Goal: Check status: Check status

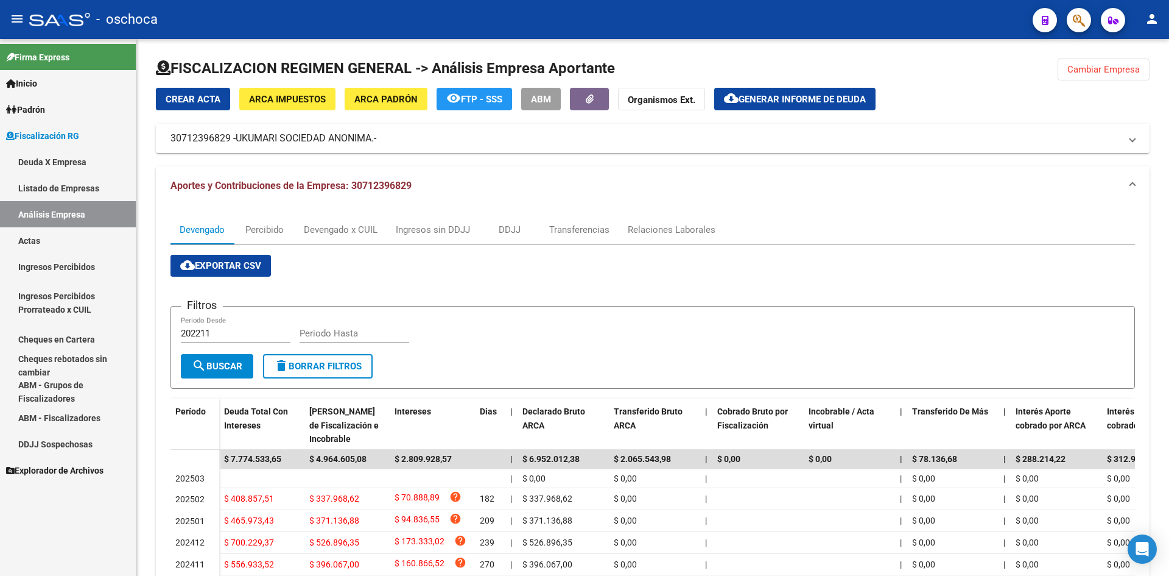
click at [108, 189] on link "Listado de Empresas" at bounding box center [68, 188] width 136 height 26
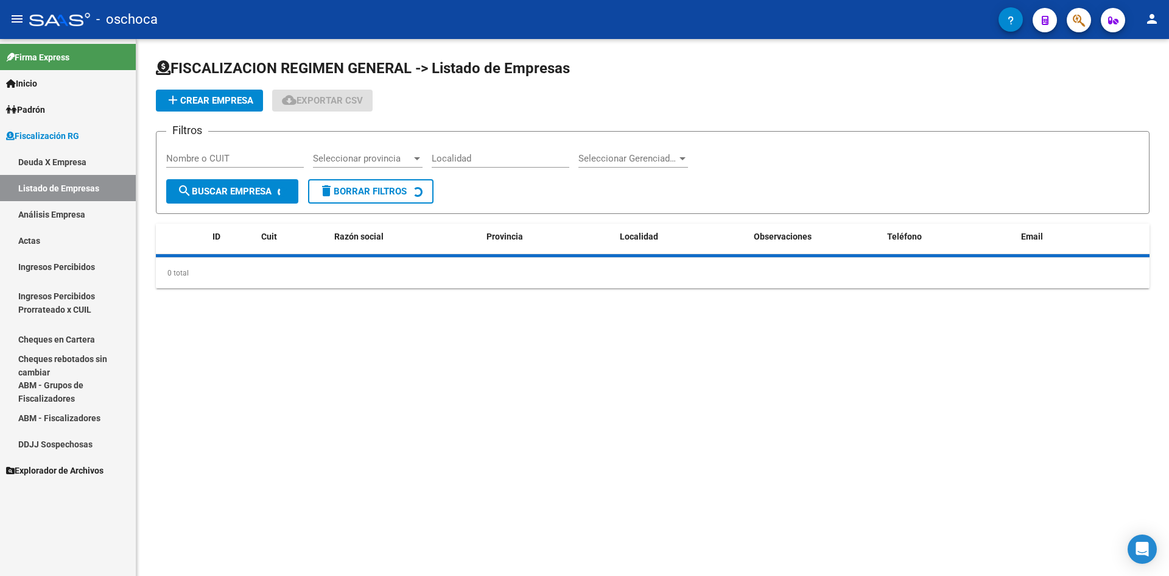
click at [93, 204] on link "Análisis Empresa" at bounding box center [68, 214] width 136 height 26
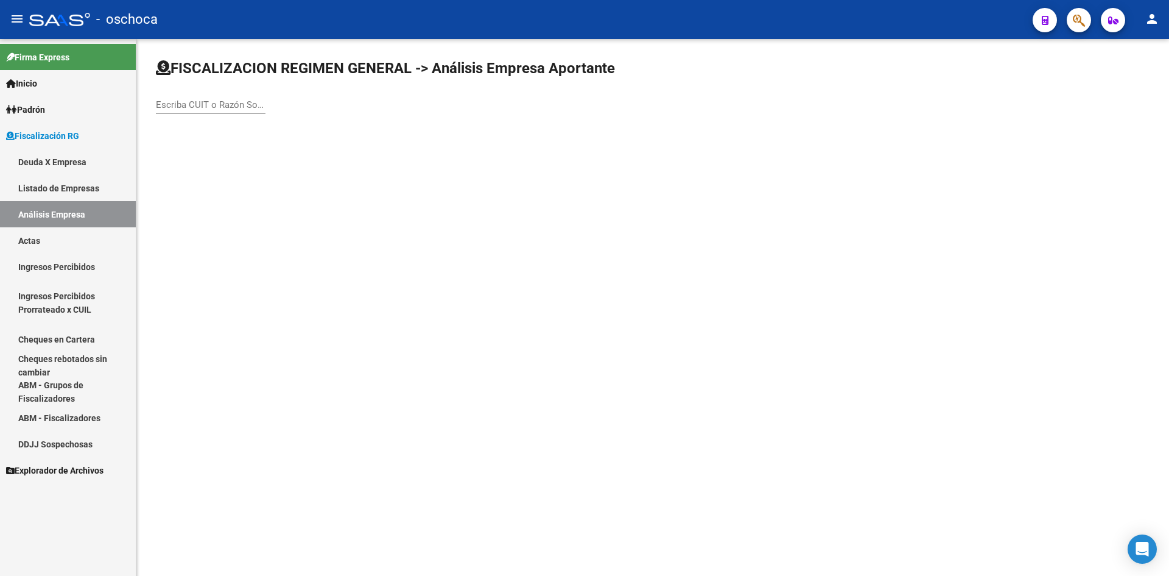
click at [174, 110] on div "Escriba CUIT o Razón Social para buscar" at bounding box center [211, 101] width 110 height 26
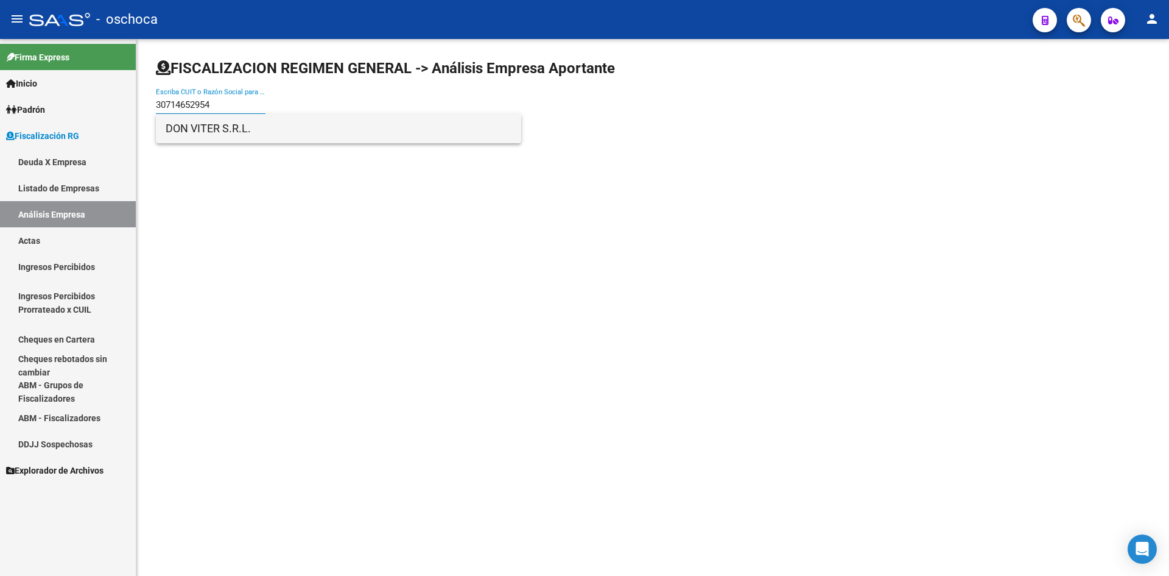
type input "30714652954"
click at [239, 128] on span "DON VITER S.R.L." at bounding box center [339, 128] width 346 height 29
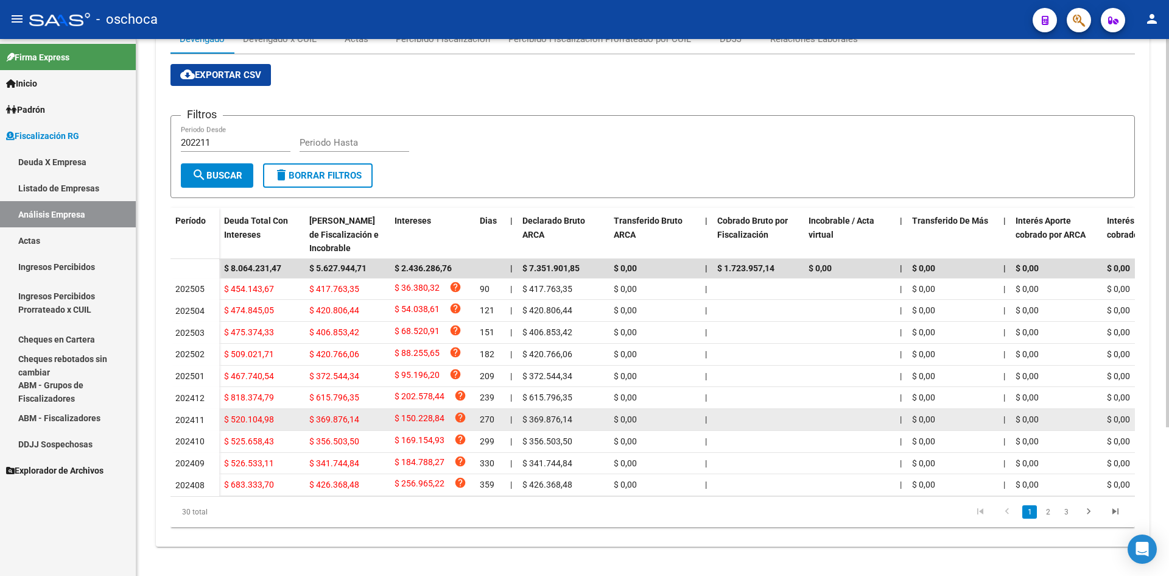
scroll to position [206, 0]
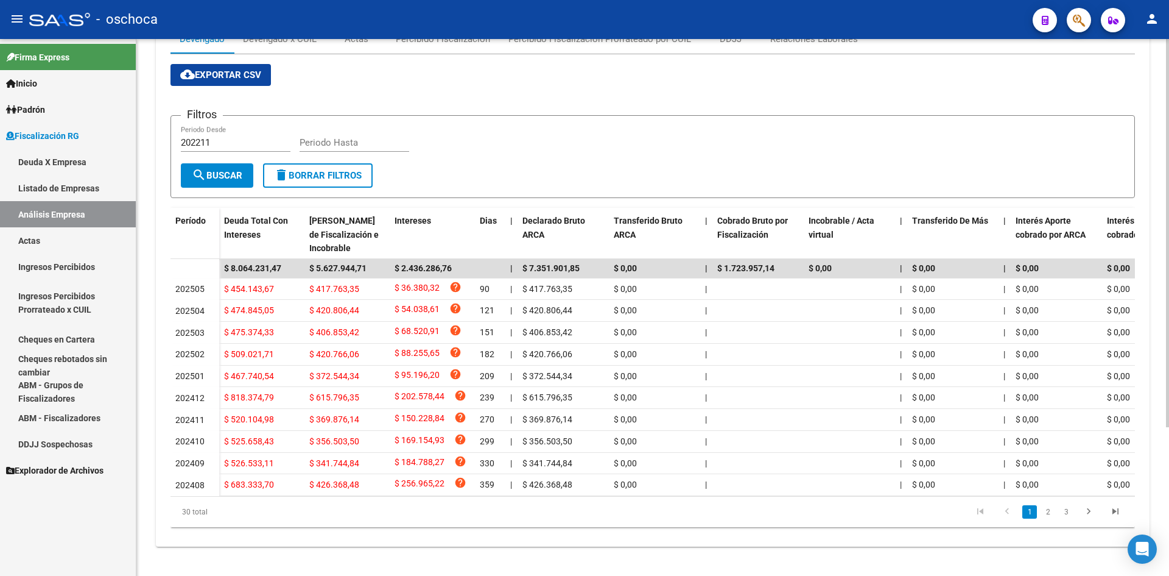
click at [1051, 518] on li "2" at bounding box center [1048, 511] width 18 height 21
click at [1051, 515] on link "2" at bounding box center [1048, 511] width 15 height 13
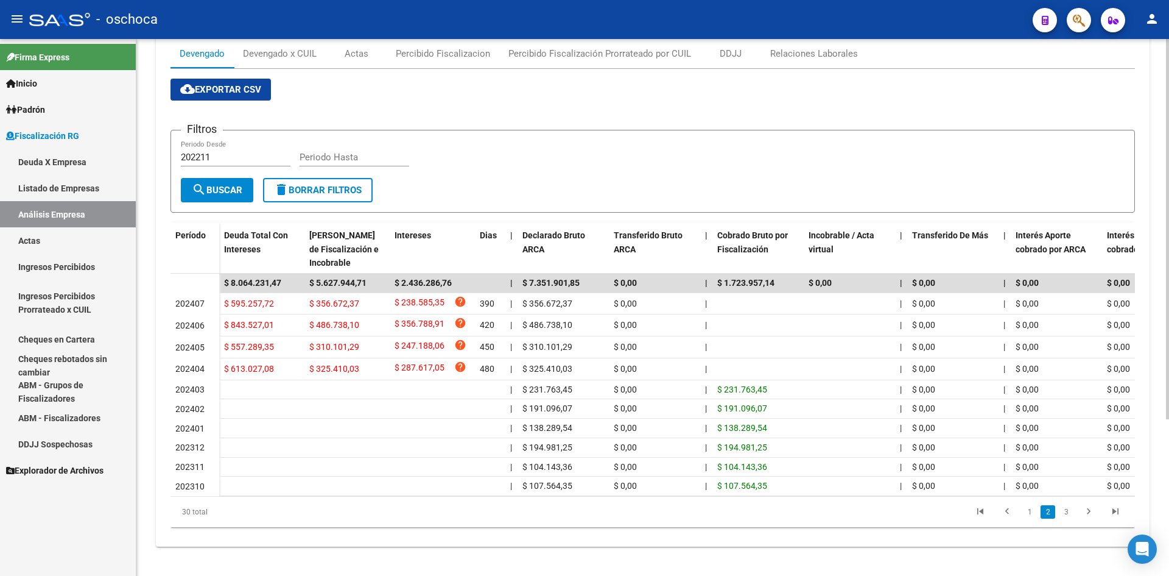
scroll to position [188, 0]
click at [1071, 512] on link "3" at bounding box center [1066, 511] width 15 height 13
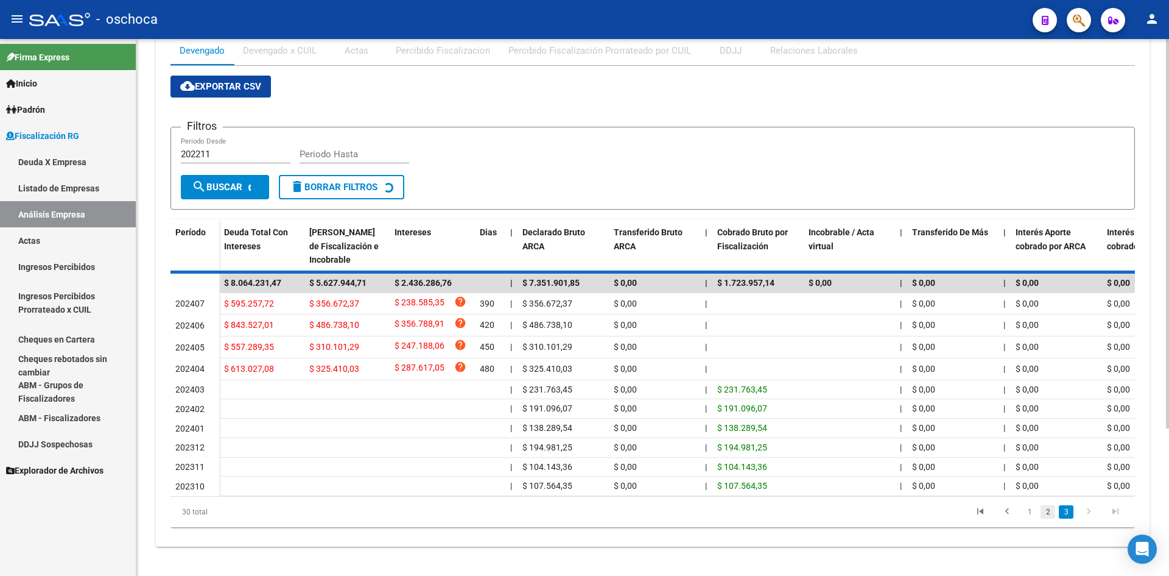
scroll to position [175, 0]
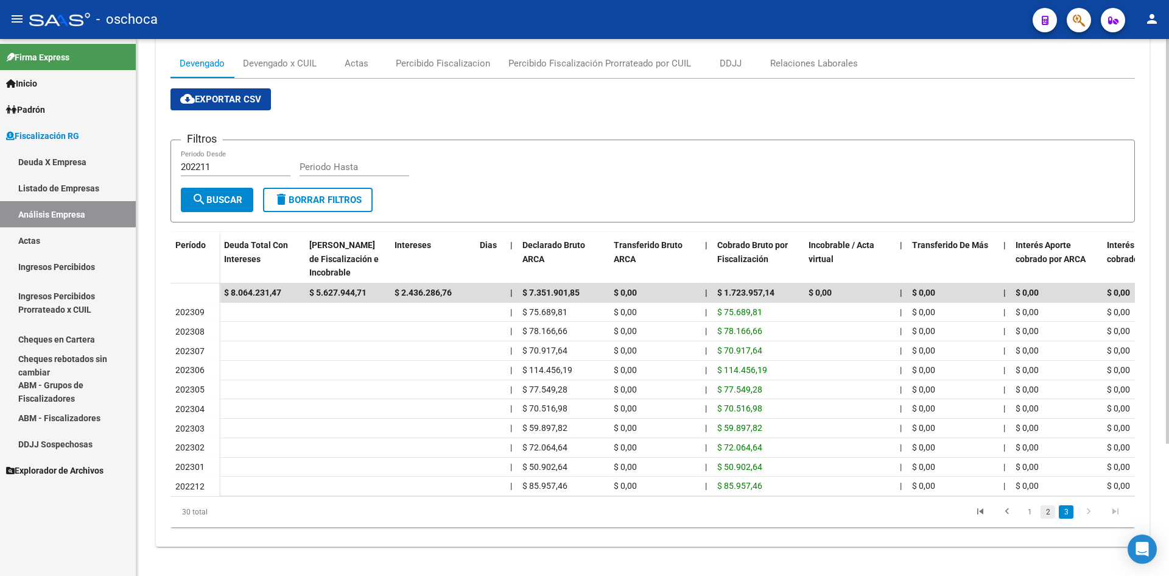
click at [1054, 512] on link "2" at bounding box center [1048, 511] width 15 height 13
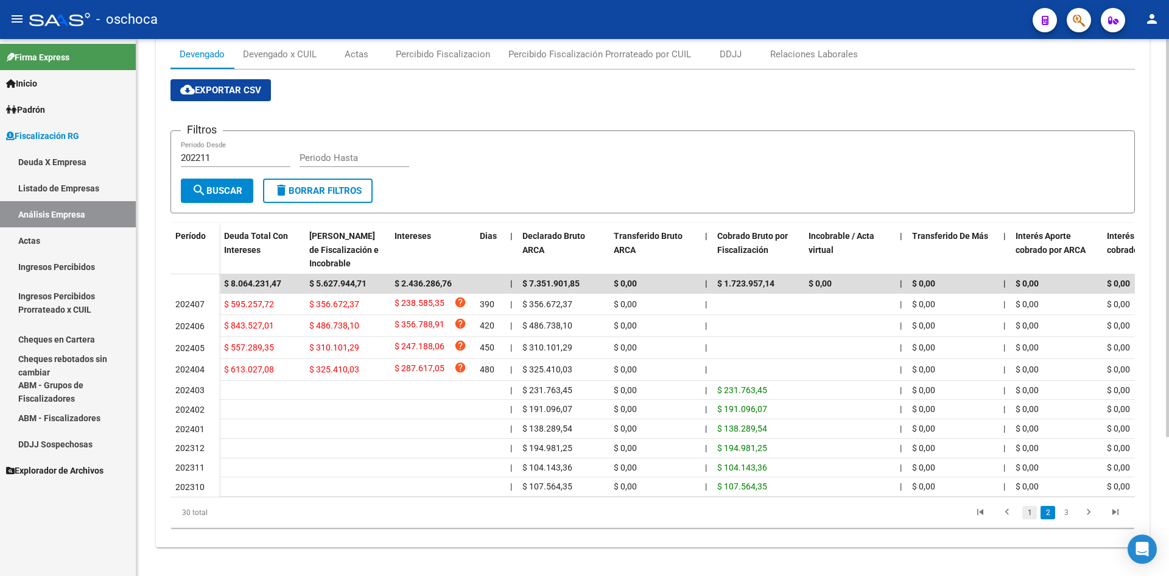
click at [1024, 519] on link "1" at bounding box center [1030, 512] width 15 height 13
